Goal: Information Seeking & Learning: Learn about a topic

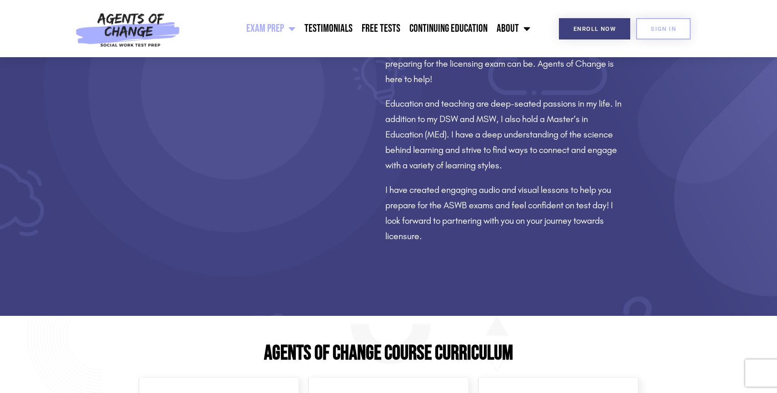
scroll to position [696, 0]
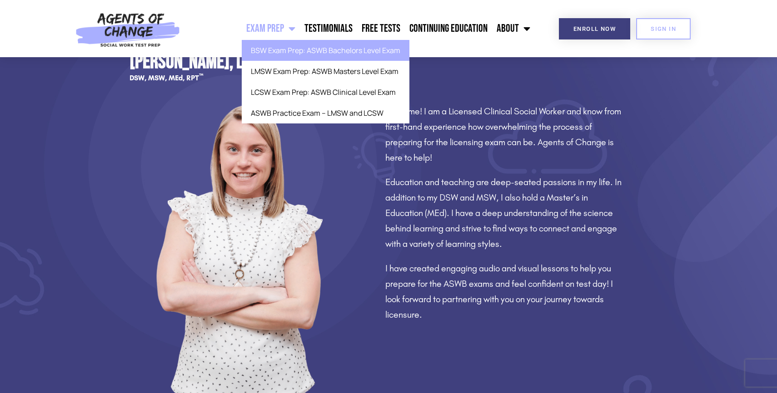
click at [288, 47] on link "BSW Exam Prep: ASWB Bachelors Level Exam" at bounding box center [326, 50] width 168 height 21
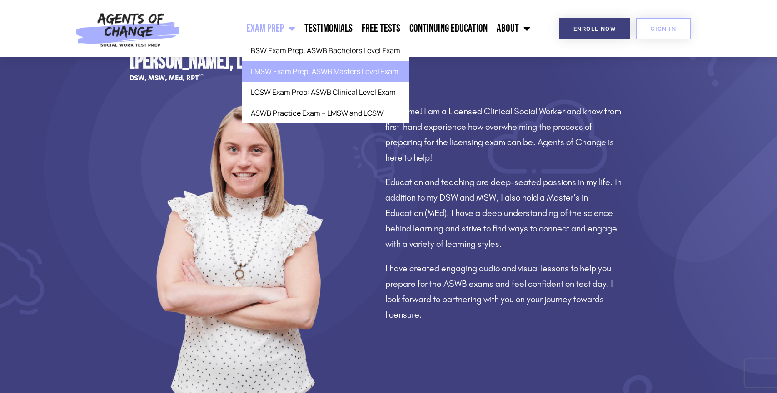
click at [289, 71] on link "LMSW Exam Prep: ASWB Masters Level Exam" at bounding box center [326, 71] width 168 height 21
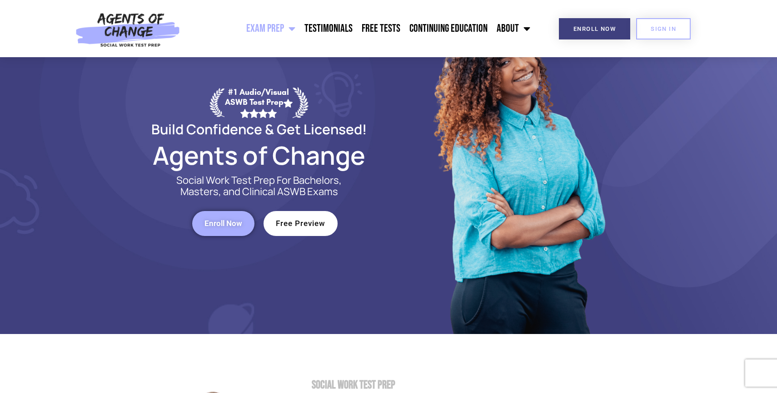
scroll to position [0, 0]
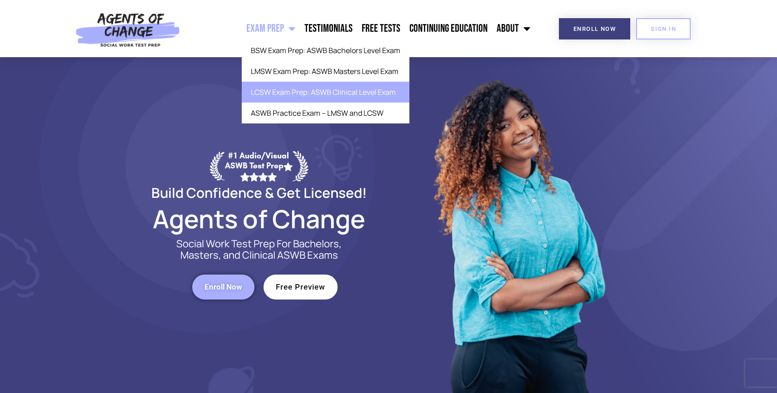
click at [288, 90] on link "LCSW Exam Prep: ASWB Clinical Level Exam" at bounding box center [326, 92] width 168 height 21
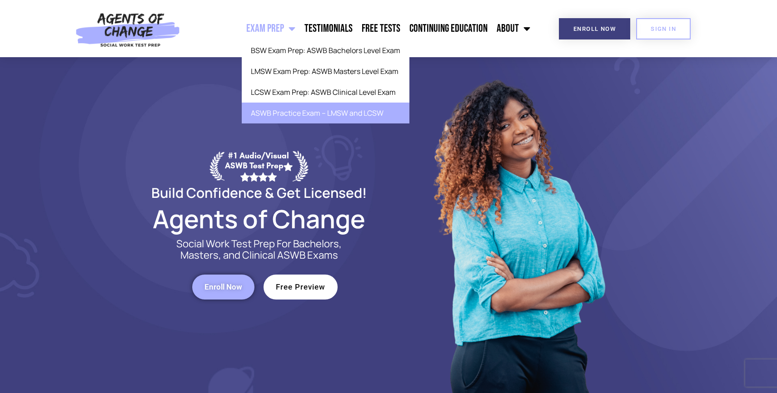
click at [283, 112] on link "ASWB Practice Exam – LMSW and LCSW" at bounding box center [326, 113] width 168 height 21
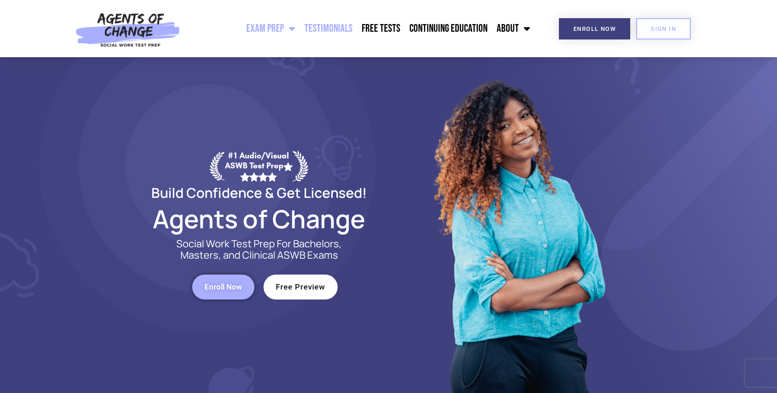
click at [323, 29] on link "Testimonials" at bounding box center [328, 28] width 57 height 23
click at [372, 25] on link "Free Tests" at bounding box center [381, 28] width 48 height 23
click at [447, 30] on link "Continuing Education" at bounding box center [448, 28] width 87 height 23
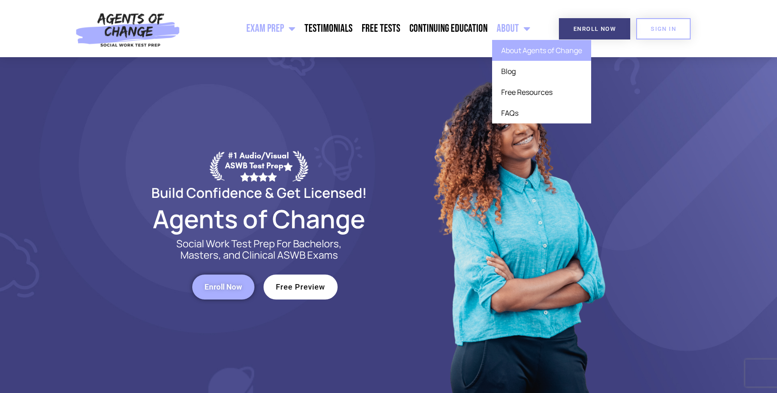
click at [518, 53] on link "About Agents of Change" at bounding box center [541, 50] width 99 height 21
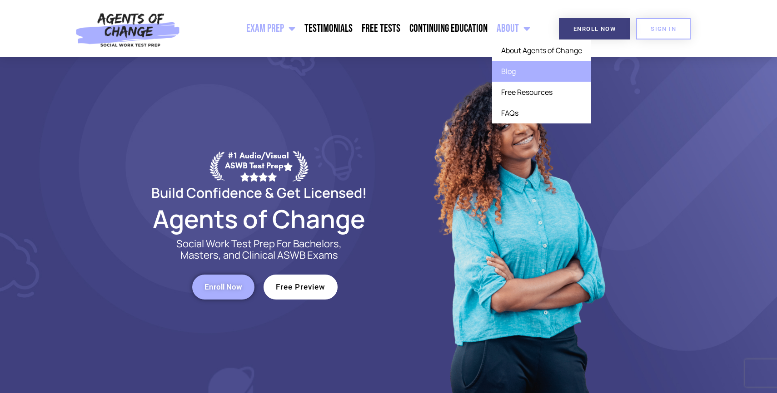
click at [525, 75] on link "Blog" at bounding box center [541, 71] width 99 height 21
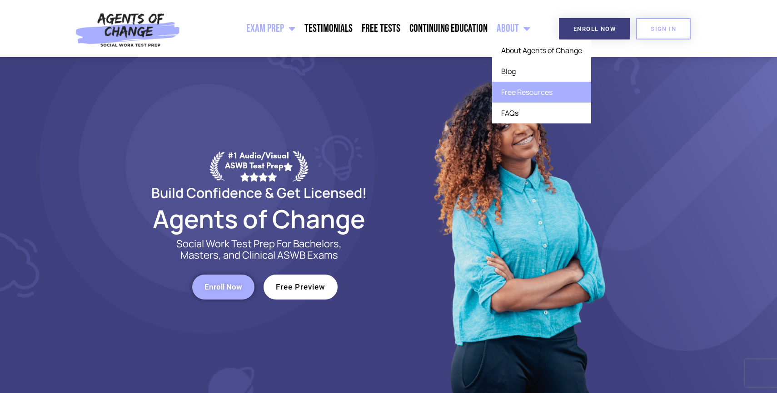
click at [525, 97] on link "Free Resources" at bounding box center [541, 92] width 99 height 21
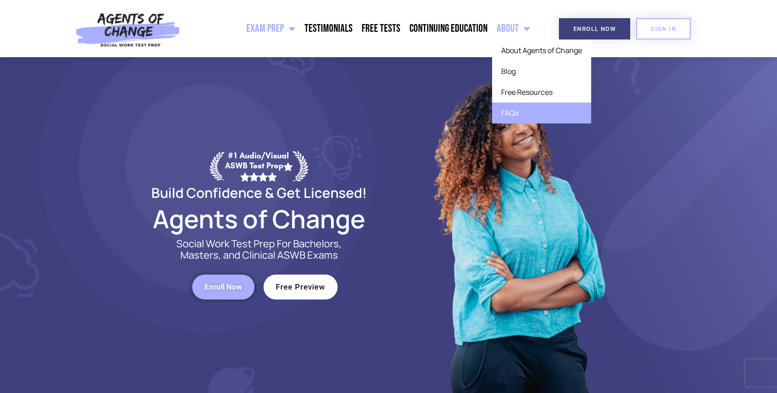
click at [524, 108] on link "FAQs" at bounding box center [541, 113] width 99 height 21
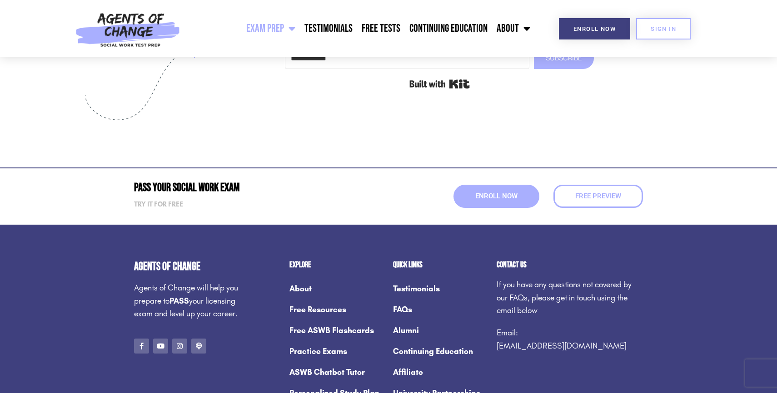
scroll to position [4902, 0]
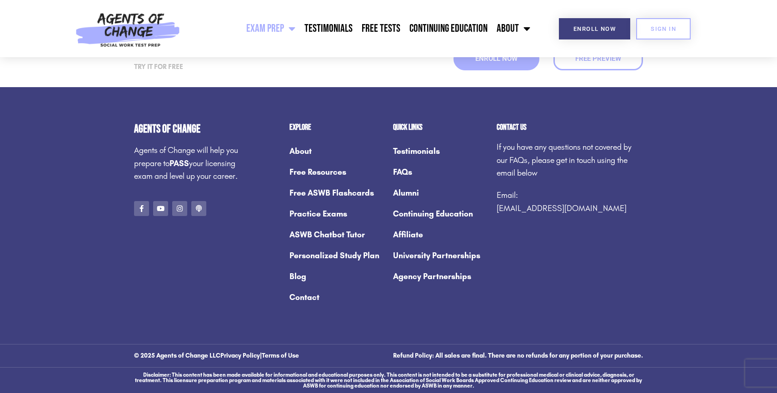
click at [318, 191] on link "Free ASWB Flashcards" at bounding box center [336, 193] width 94 height 21
click at [321, 212] on link "Practice Exams" at bounding box center [336, 214] width 94 height 21
click at [325, 231] on link "ASWB Chatbot Tutor" at bounding box center [336, 234] width 94 height 21
click at [331, 258] on link "Personalized Study Plan" at bounding box center [336, 255] width 94 height 21
click at [409, 195] on link "Alumni" at bounding box center [440, 193] width 94 height 21
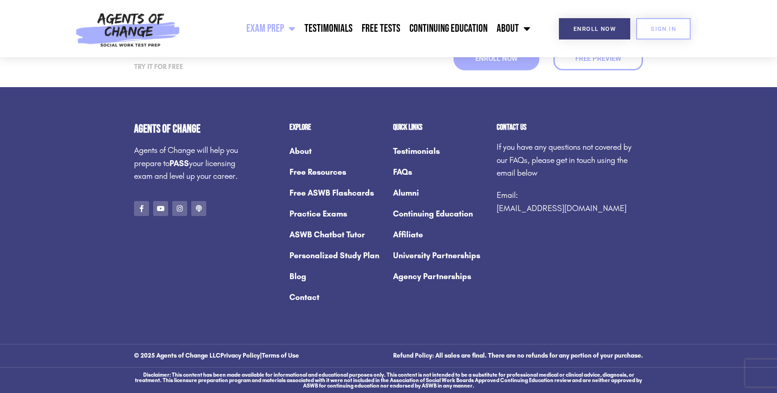
click at [412, 234] on link "Affiliate" at bounding box center [440, 234] width 94 height 21
click at [419, 252] on link "University Partnerships" at bounding box center [440, 255] width 94 height 21
click at [420, 275] on link "Agency Partnerships" at bounding box center [440, 276] width 94 height 21
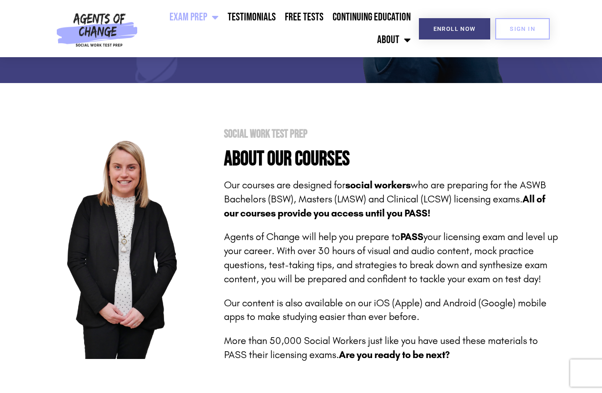
scroll to position [0, 0]
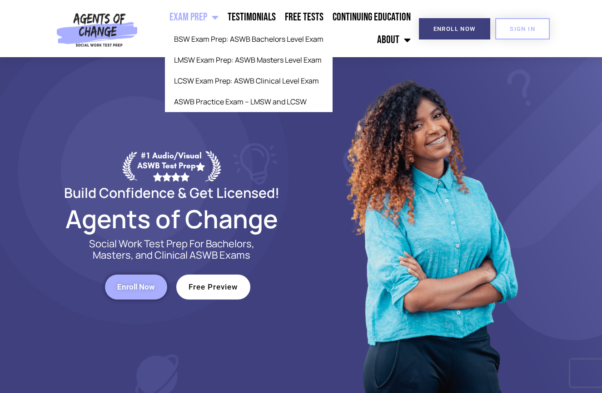
drag, startPoint x: 129, startPoint y: 155, endPoint x: 194, endPoint y: 12, distance: 157.0
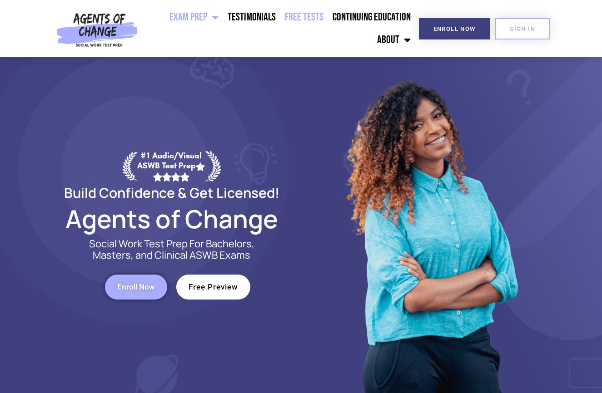
drag, startPoint x: 209, startPoint y: 154, endPoint x: 293, endPoint y: 7, distance: 168.5
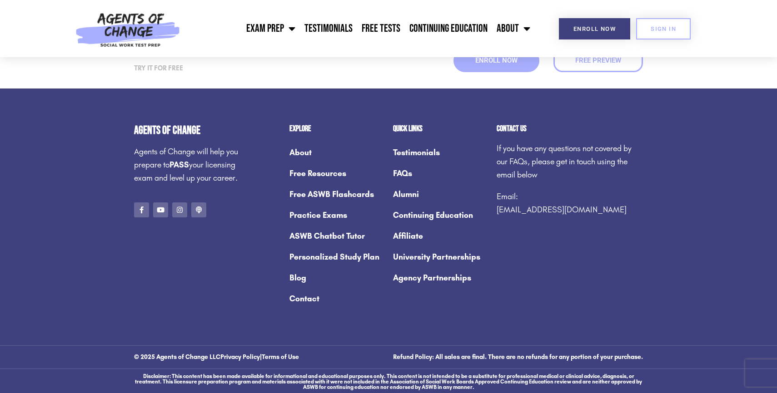
scroll to position [2728, 0]
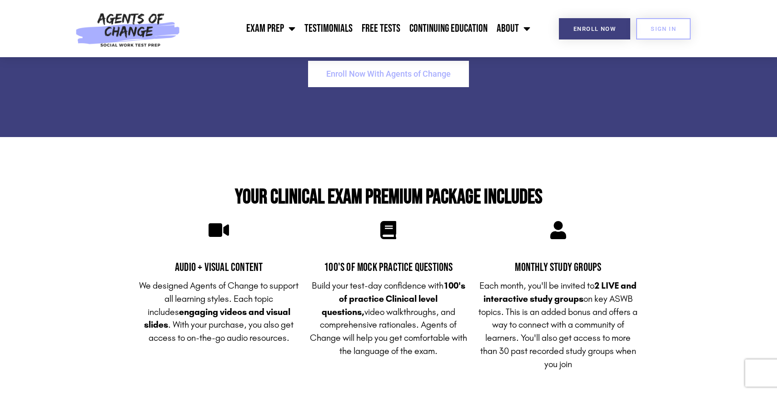
scroll to position [1921, 0]
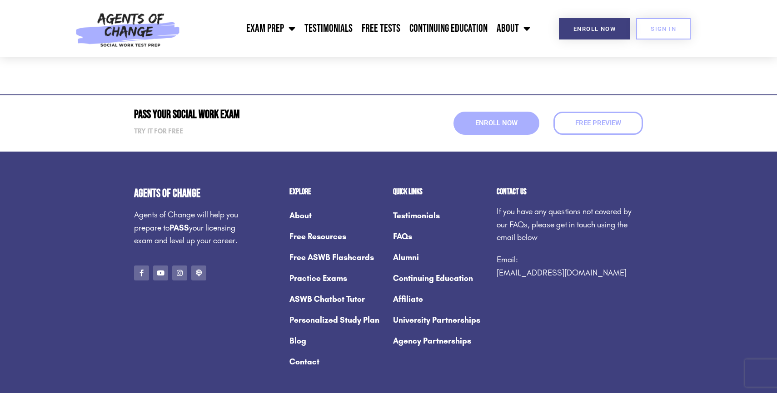
scroll to position [1981, 0]
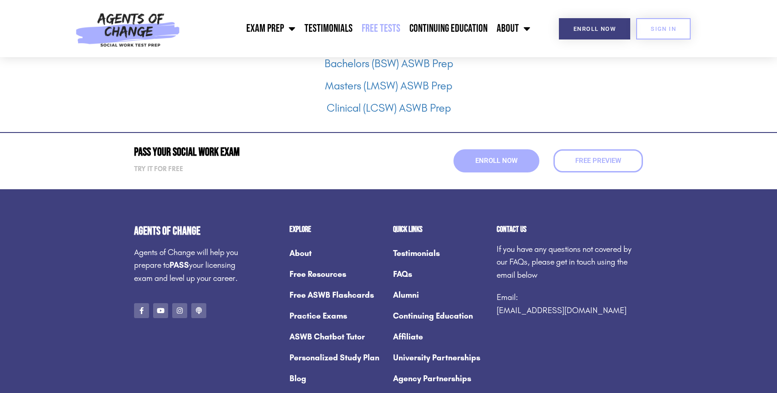
scroll to position [1326, 0]
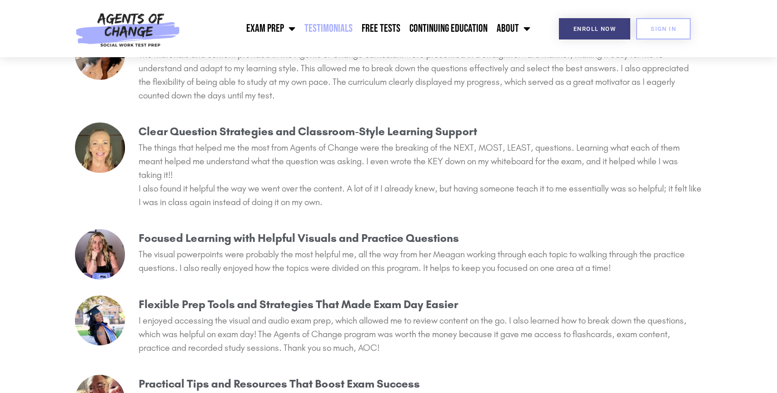
scroll to position [1537, 0]
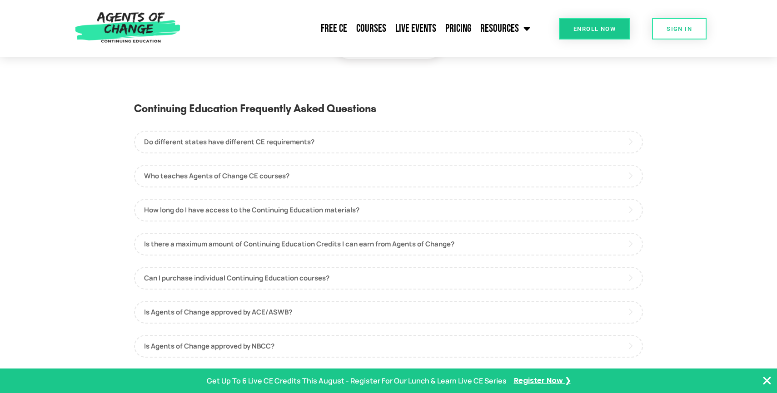
scroll to position [2306, 0]
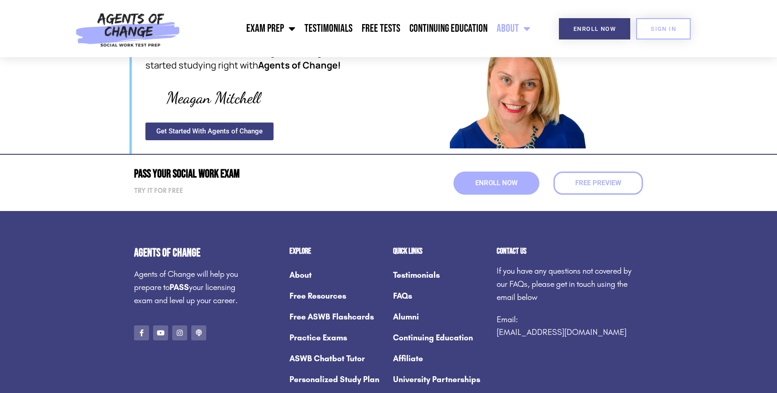
scroll to position [1269, 0]
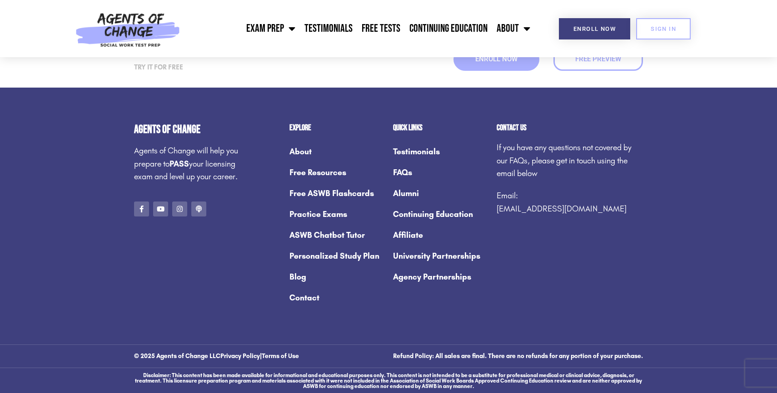
scroll to position [2163, 0]
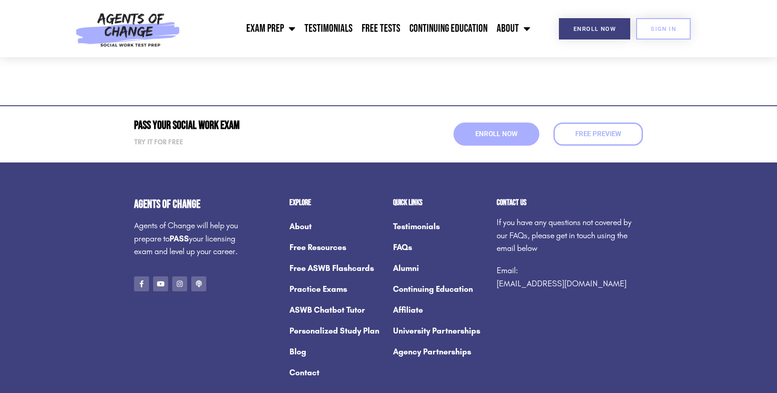
scroll to position [2480, 0]
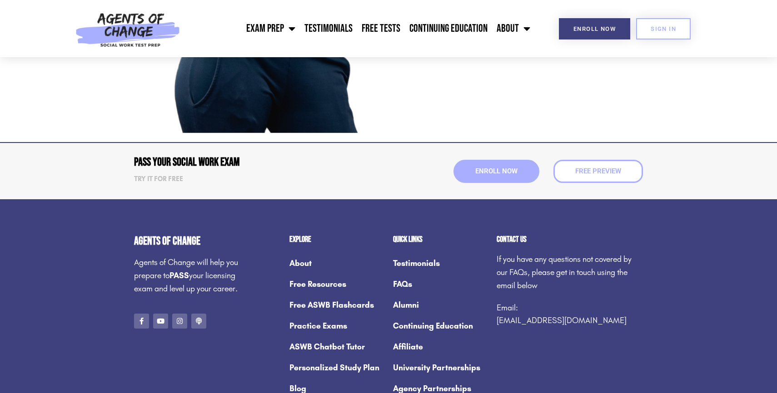
scroll to position [1039, 0]
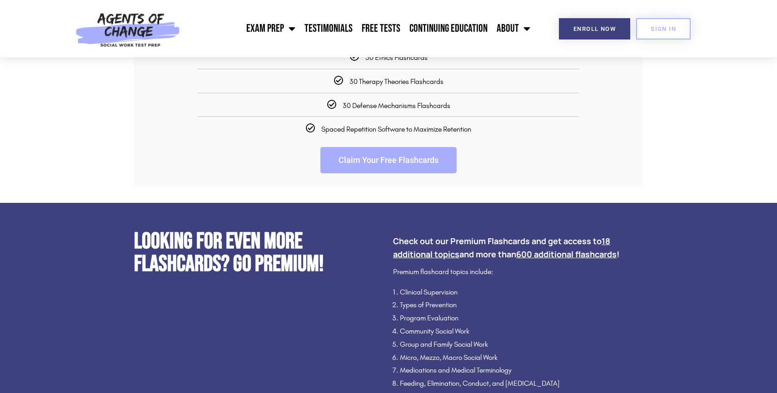
scroll to position [1537, 0]
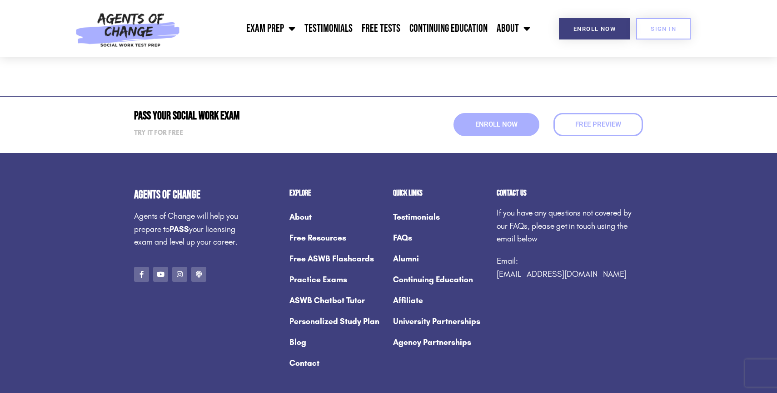
scroll to position [1981, 0]
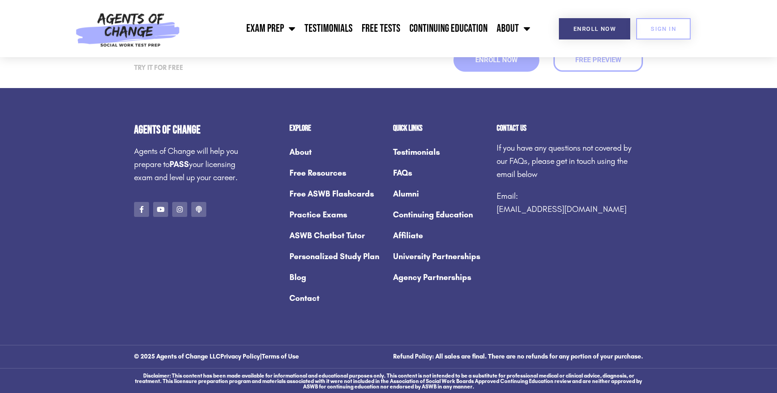
scroll to position [1550, 0]
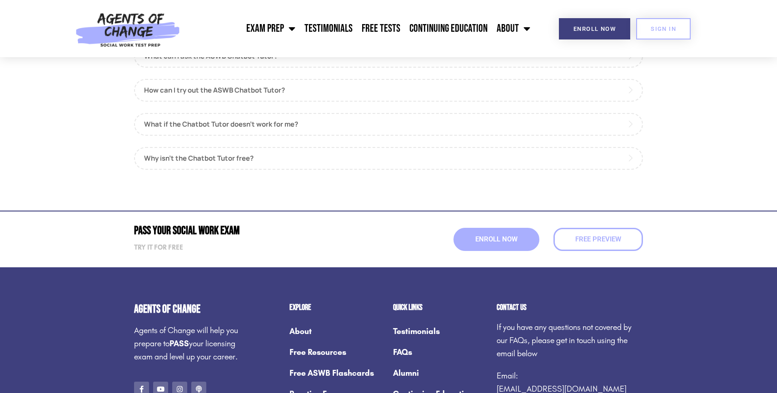
scroll to position [2306, 0]
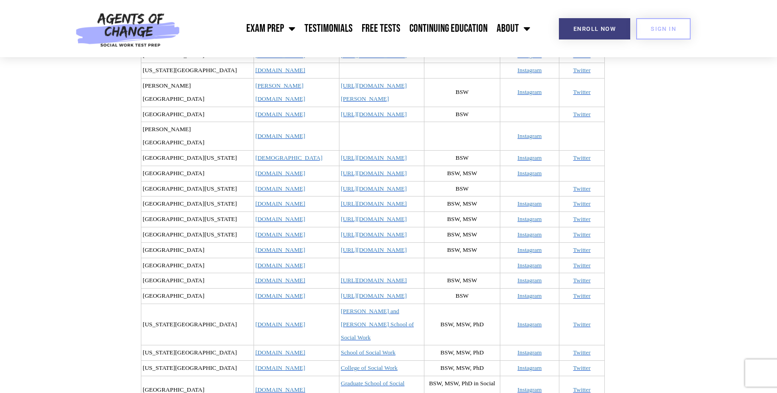
scroll to position [1921, 0]
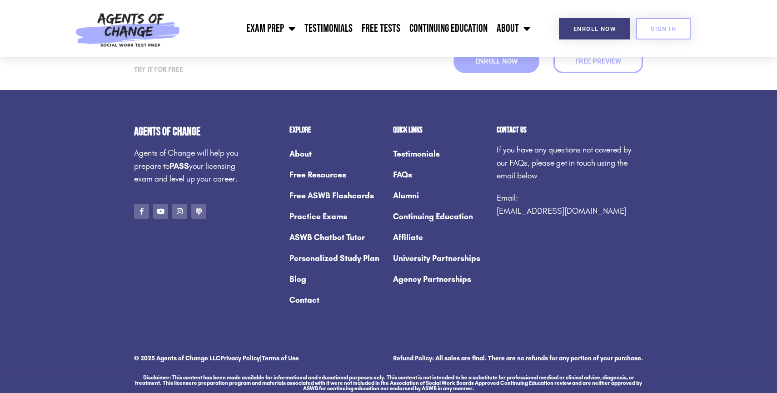
scroll to position [813, 0]
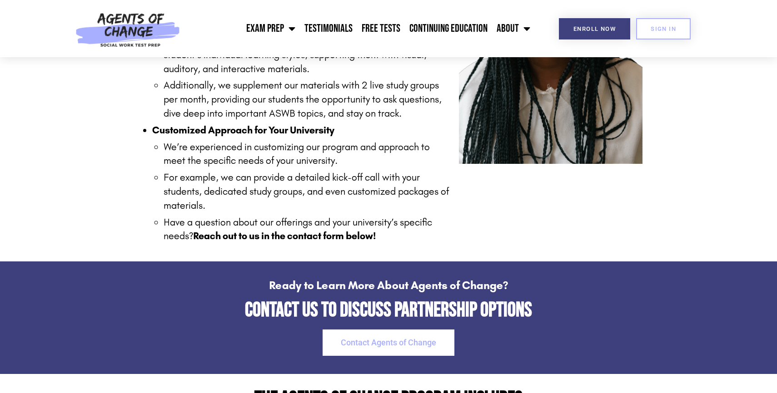
scroll to position [1153, 0]
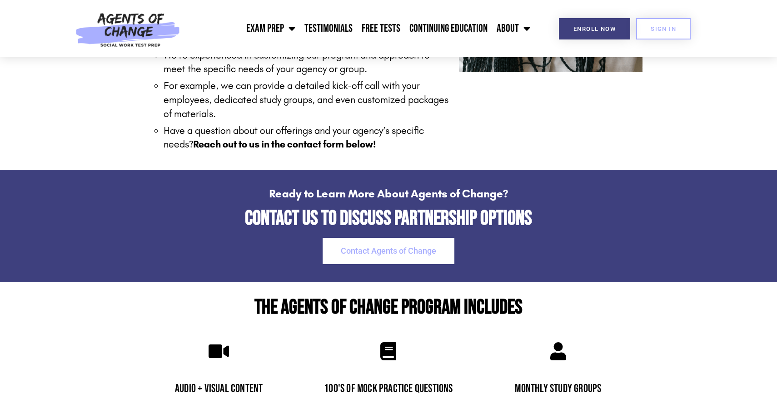
scroll to position [1537, 0]
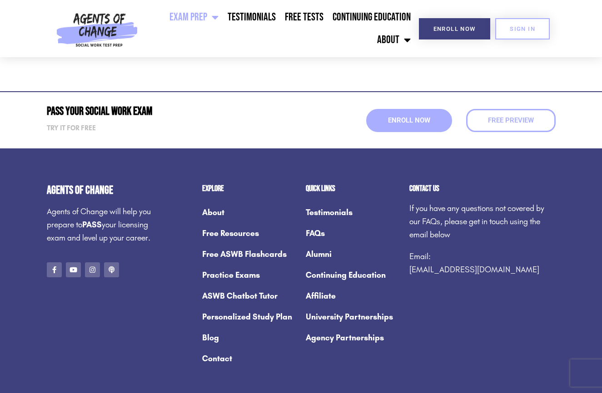
scroll to position [4810, 0]
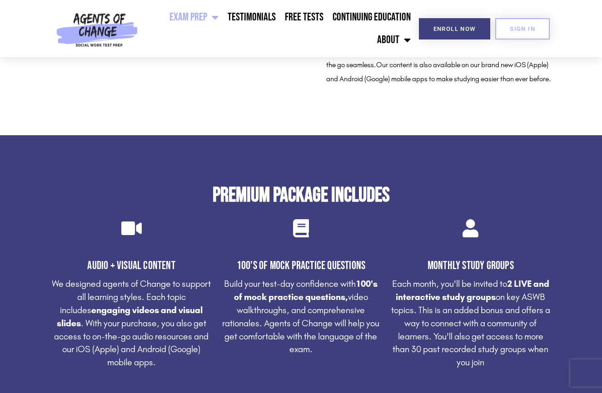
scroll to position [1859, 0]
